Goal: Use online tool/utility: Utilize a website feature to perform a specific function

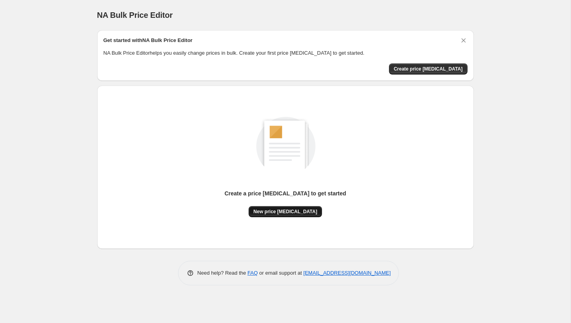
click at [302, 212] on span "New price [MEDICAL_DATA]" at bounding box center [285, 212] width 64 height 6
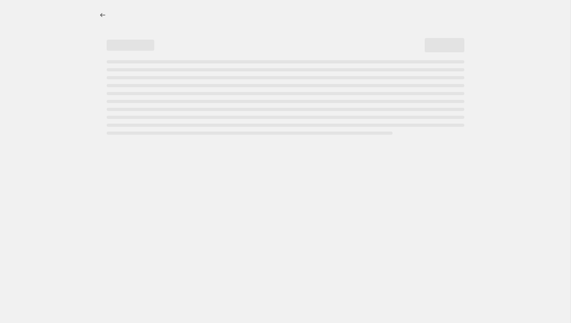
select select "percentage"
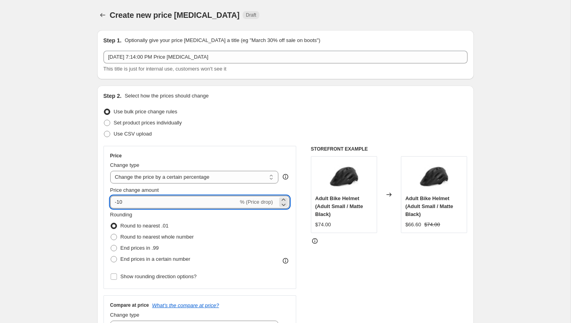
click at [156, 200] on input "-10" at bounding box center [174, 202] width 128 height 13
type input "-1"
type input "-40"
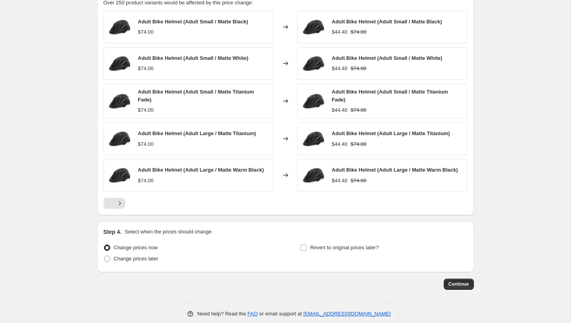
scroll to position [472, 0]
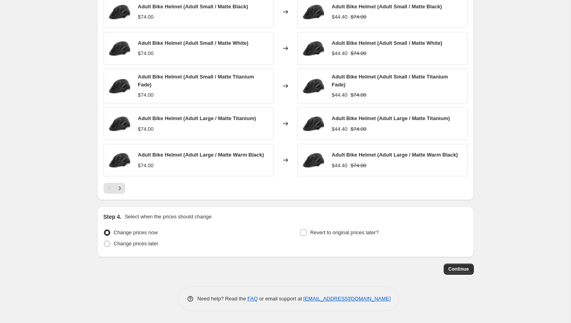
click at [471, 267] on button "Continue" at bounding box center [459, 269] width 30 height 11
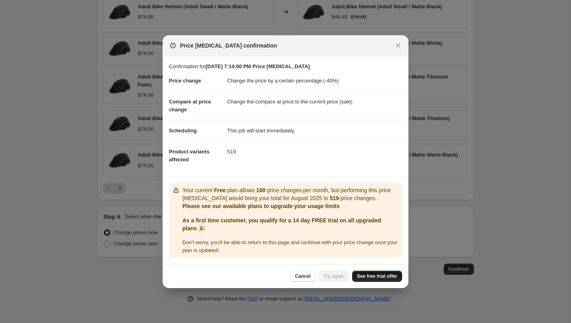
click at [392, 280] on link "See free trial offer" at bounding box center [377, 276] width 50 height 11
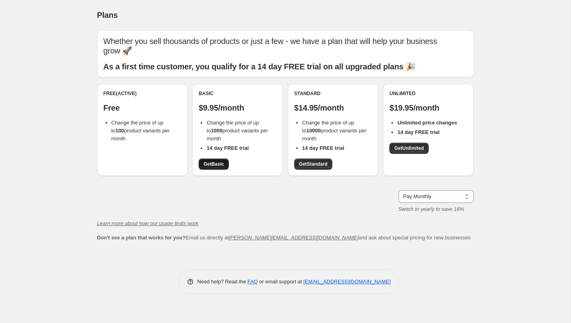
click at [221, 161] on span "Get Basic" at bounding box center [213, 164] width 21 height 6
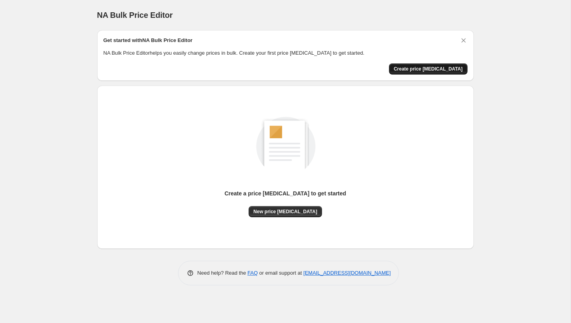
click at [424, 69] on span "Create price change job" at bounding box center [428, 69] width 69 height 6
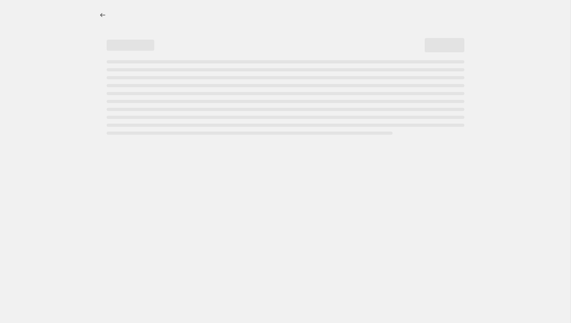
select select "percentage"
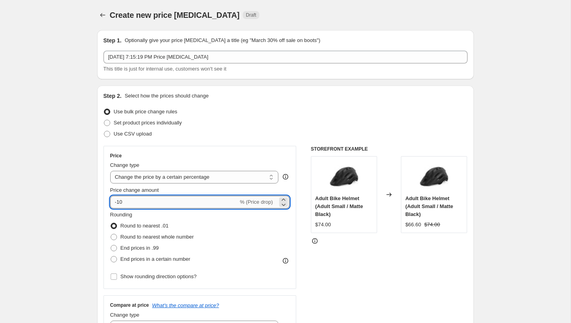
click at [152, 204] on input "-10" at bounding box center [174, 202] width 128 height 13
type input "-1"
type input "-3"
type input "-45"
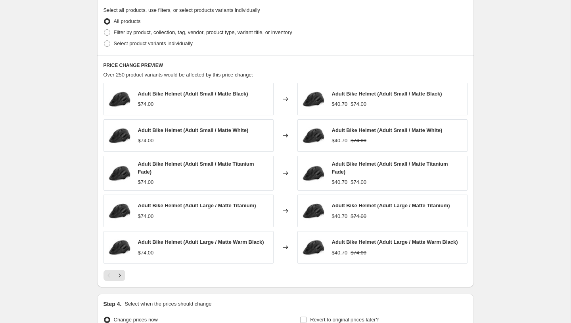
scroll to position [472, 0]
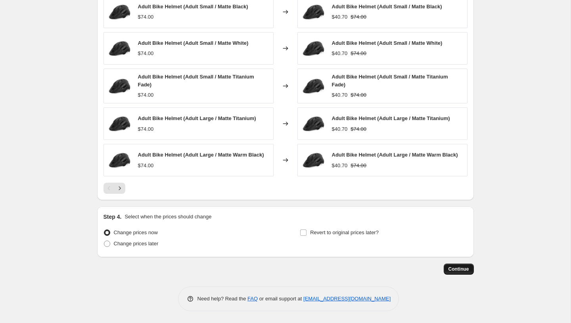
click at [469, 269] on button "Continue" at bounding box center [459, 269] width 30 height 11
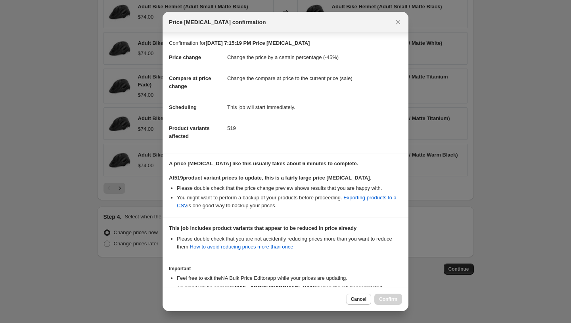
scroll to position [54, 0]
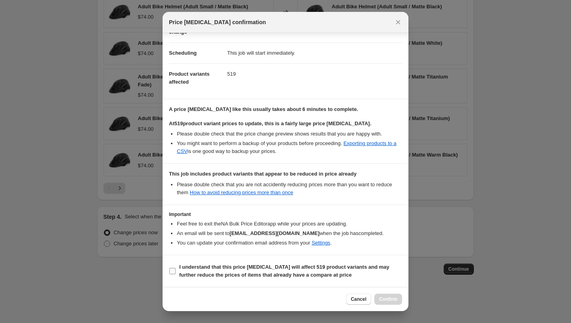
click at [172, 268] on input "I understand that this price change job will affect 519 product variants and ma…" at bounding box center [172, 271] width 6 height 6
checkbox input "true"
click at [389, 298] on span "Confirm" at bounding box center [388, 299] width 18 height 6
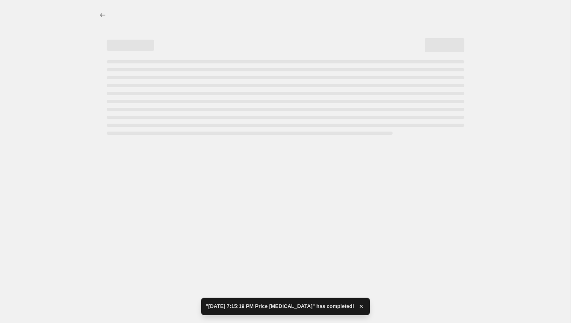
select select "percentage"
